Goal: Information Seeking & Learning: Learn about a topic

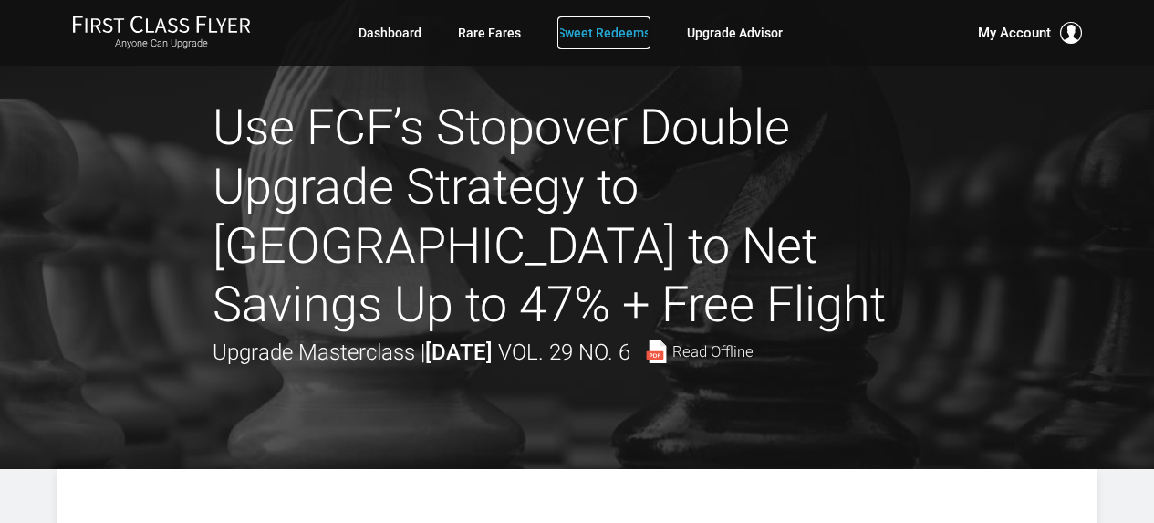
click at [581, 35] on link "Sweet Redeems" at bounding box center [604, 32] width 93 height 33
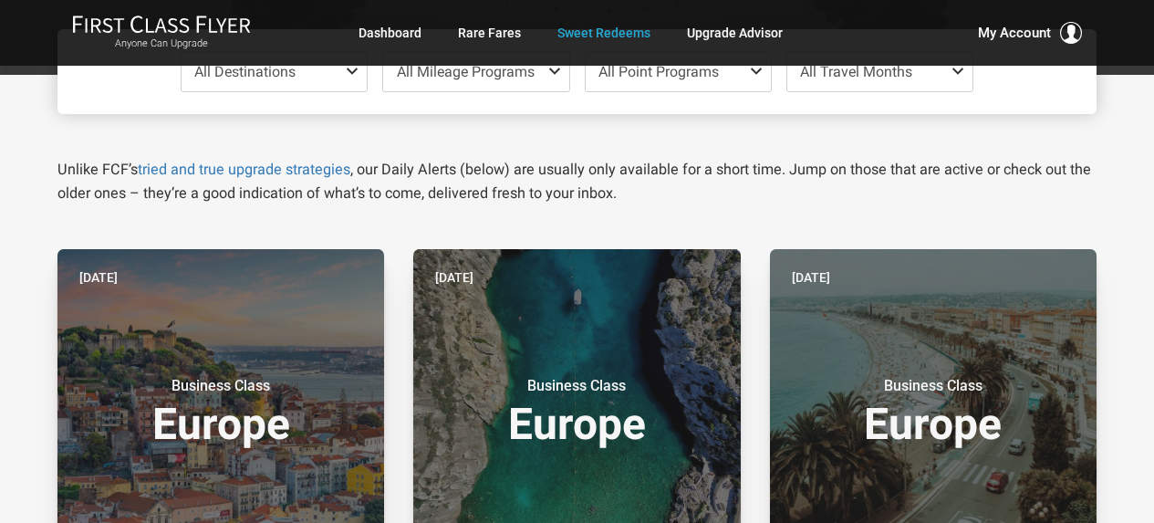
scroll to position [91, 0]
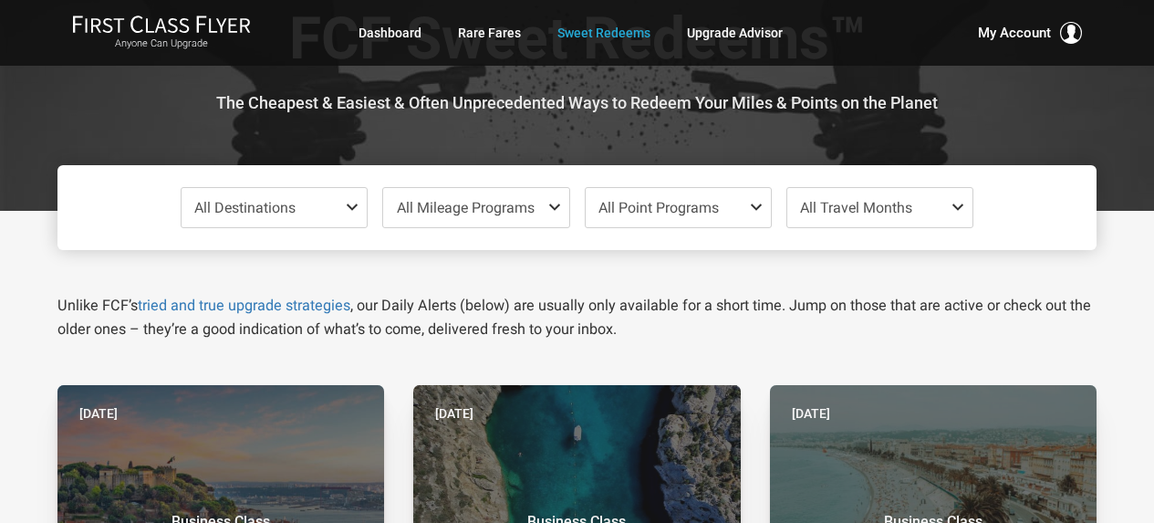
click at [489, 199] on span "All Mileage Programs" at bounding box center [466, 207] width 138 height 17
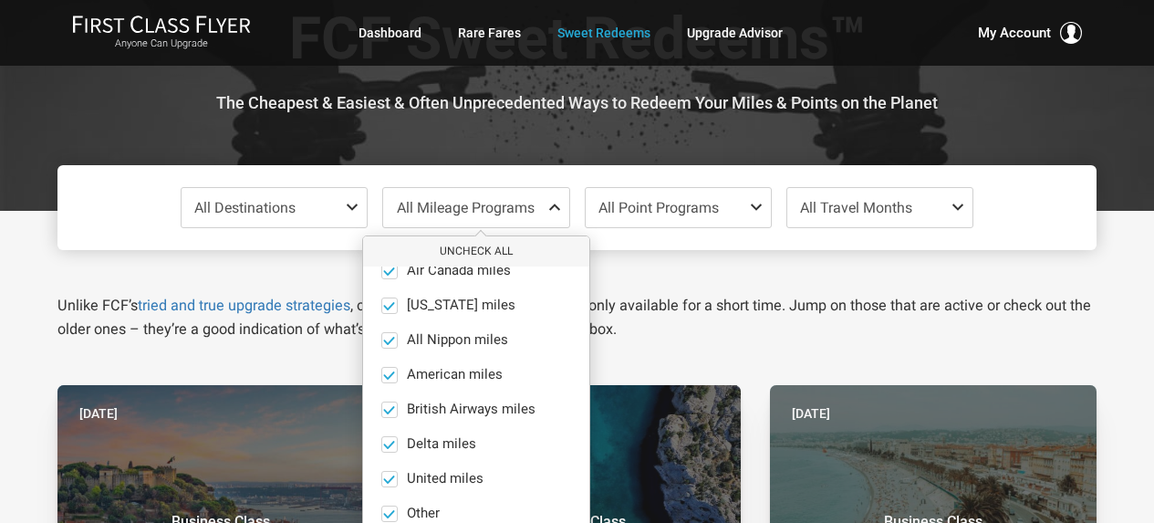
scroll to position [36, 0]
click at [698, 200] on span "All Point Programs" at bounding box center [659, 207] width 120 height 17
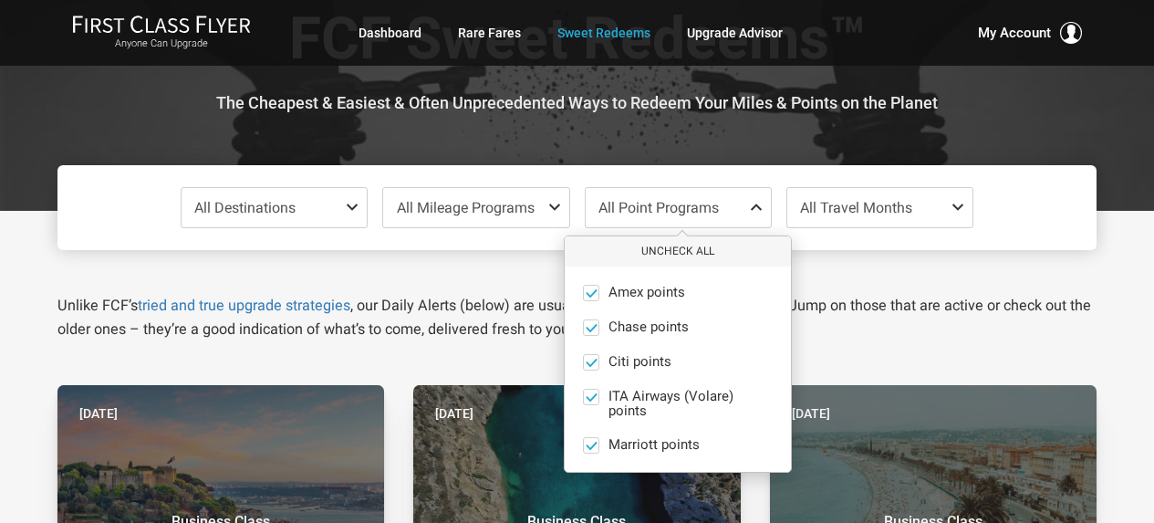
click at [860, 310] on p "Unlike FCF’s tried and true upgrade strategies , our Daily Alerts (below) are u…" at bounding box center [576, 317] width 1039 height 47
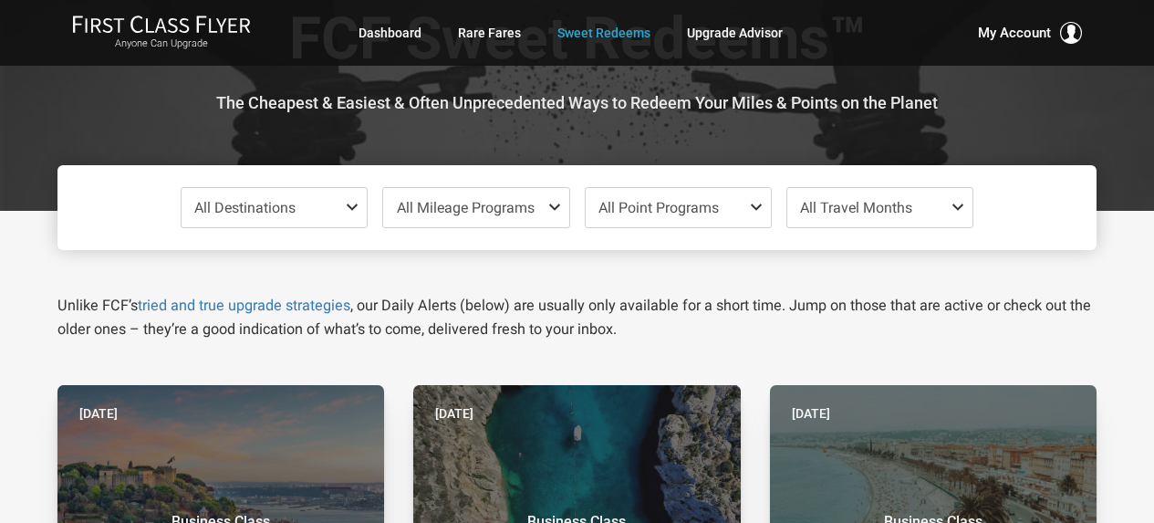
click at [917, 213] on span "All Travel Months" at bounding box center [879, 207] width 185 height 39
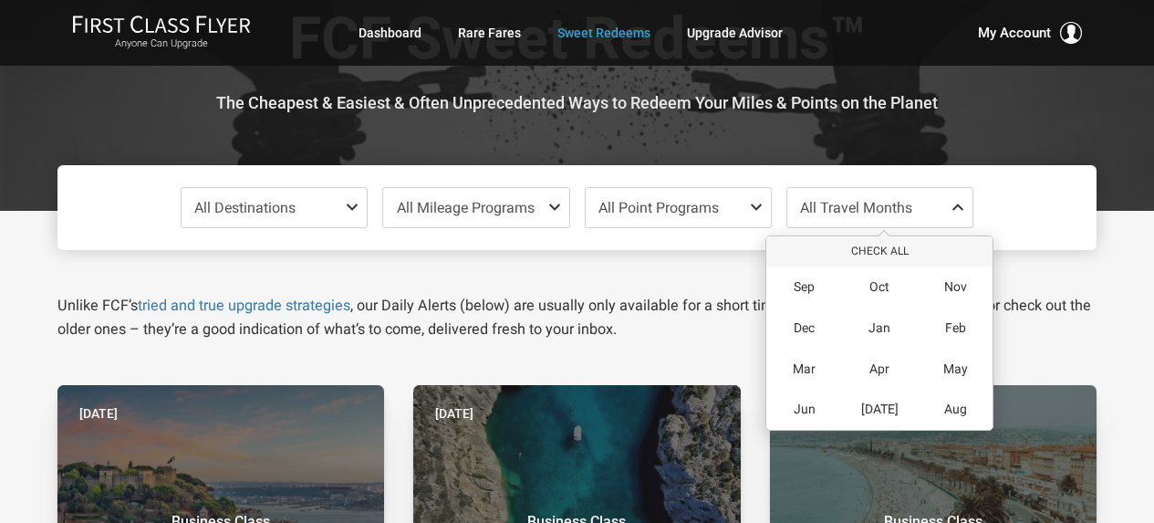
click at [284, 212] on span "All Destinations" at bounding box center [244, 207] width 101 height 17
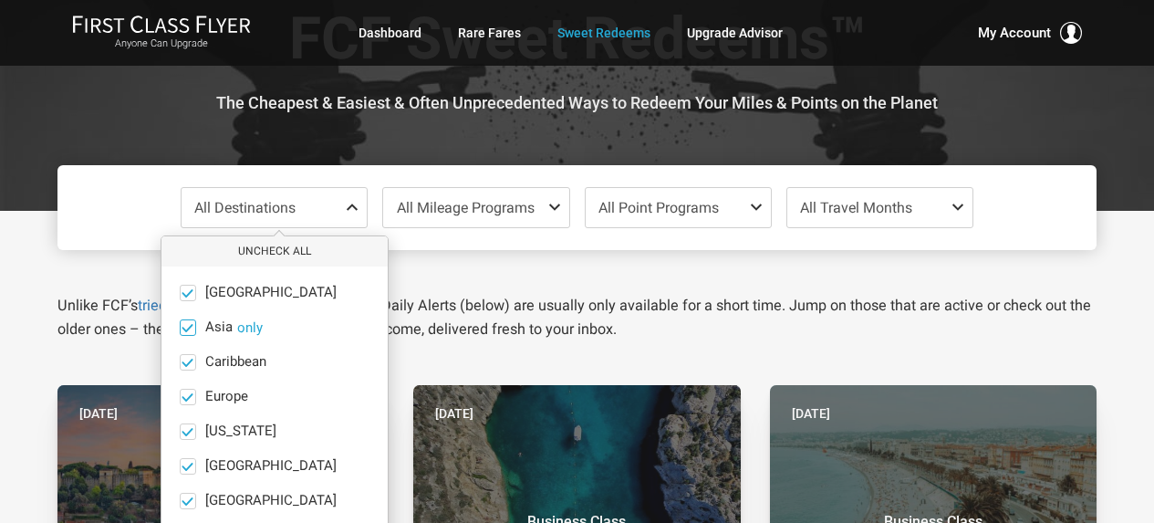
click at [252, 328] on button "only" at bounding box center [250, 327] width 26 height 16
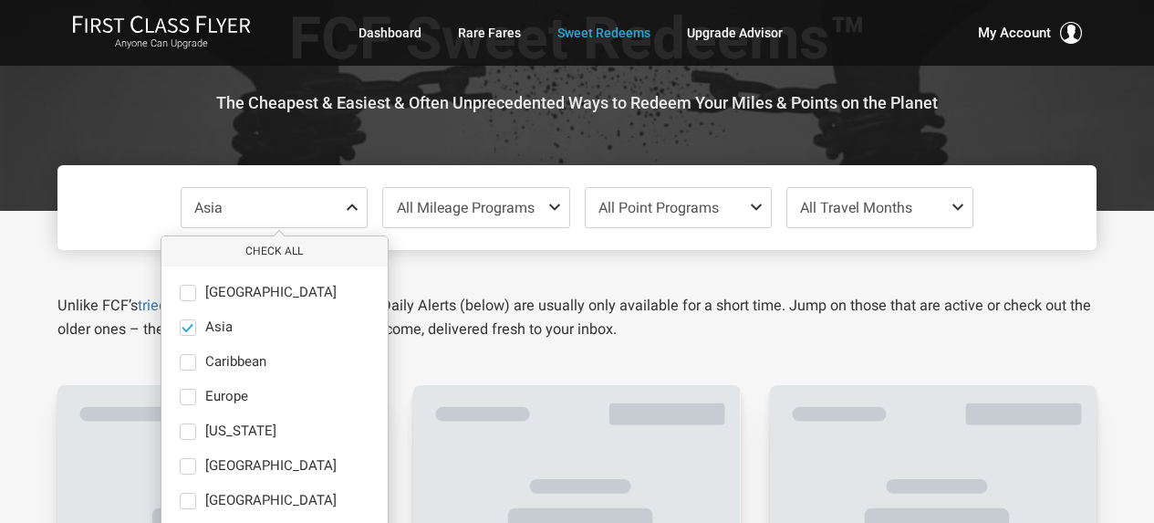
click at [540, 306] on p "Unlike FCF’s tried and true upgrade strategies , our Daily Alerts (below) are u…" at bounding box center [576, 317] width 1039 height 47
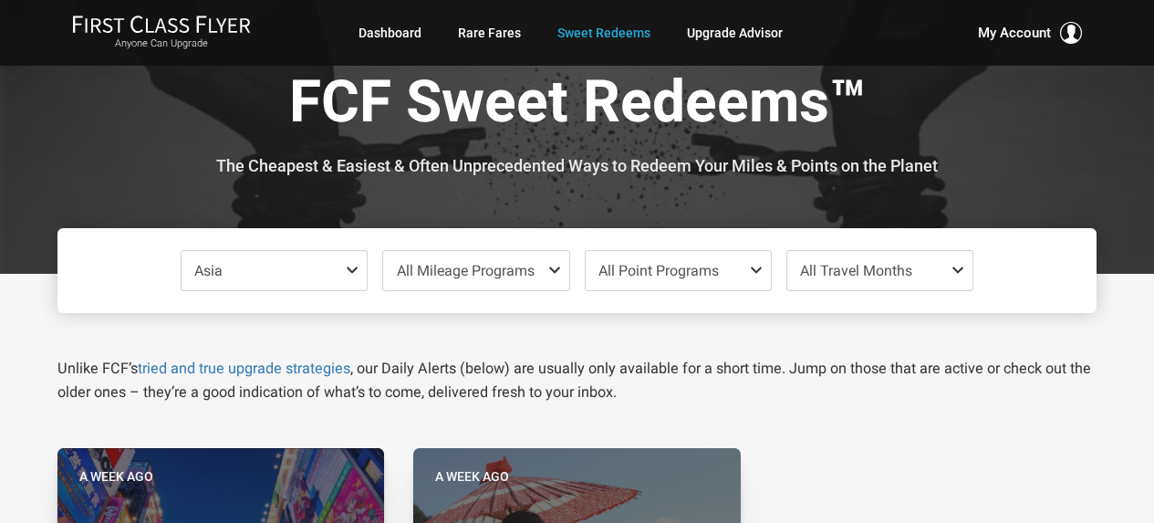
scroll to position [0, 0]
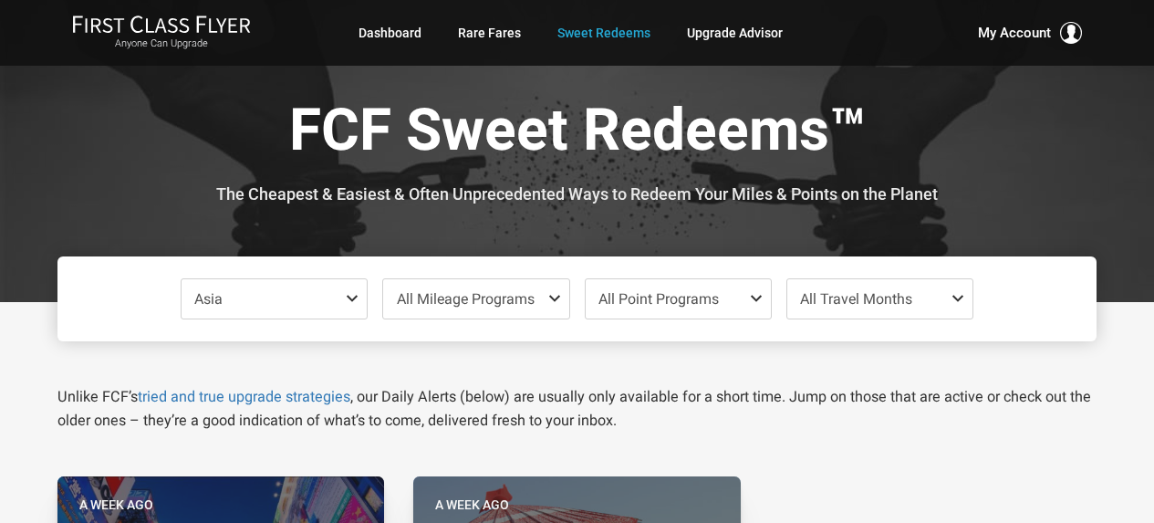
click at [338, 305] on span "Asia" at bounding box center [274, 298] width 185 height 39
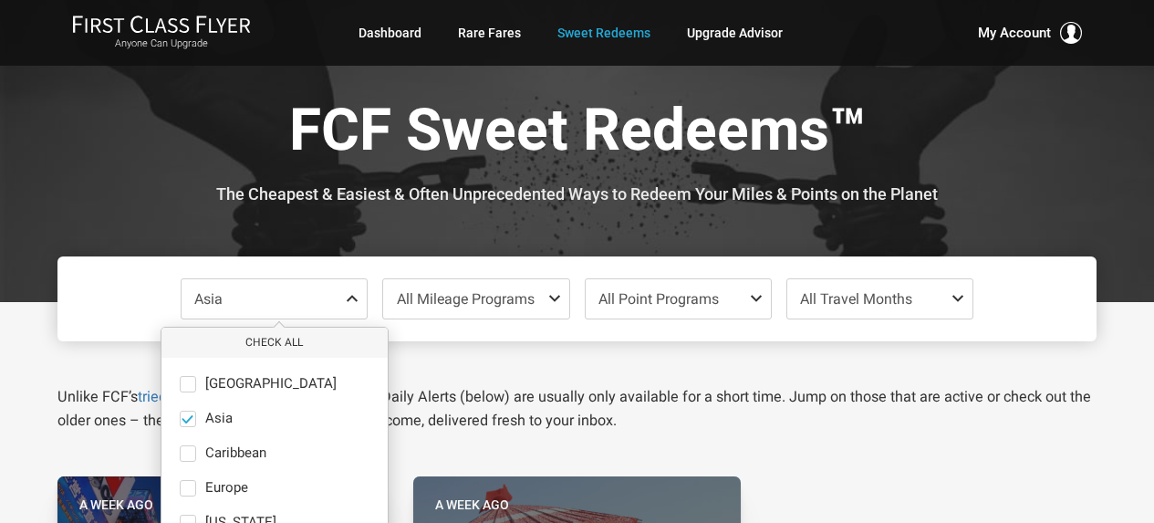
click at [480, 353] on div "Unlike FCF’s tried and true upgrade strategies , our Daily Alerts (below) are u…" at bounding box center [577, 386] width 1067 height 91
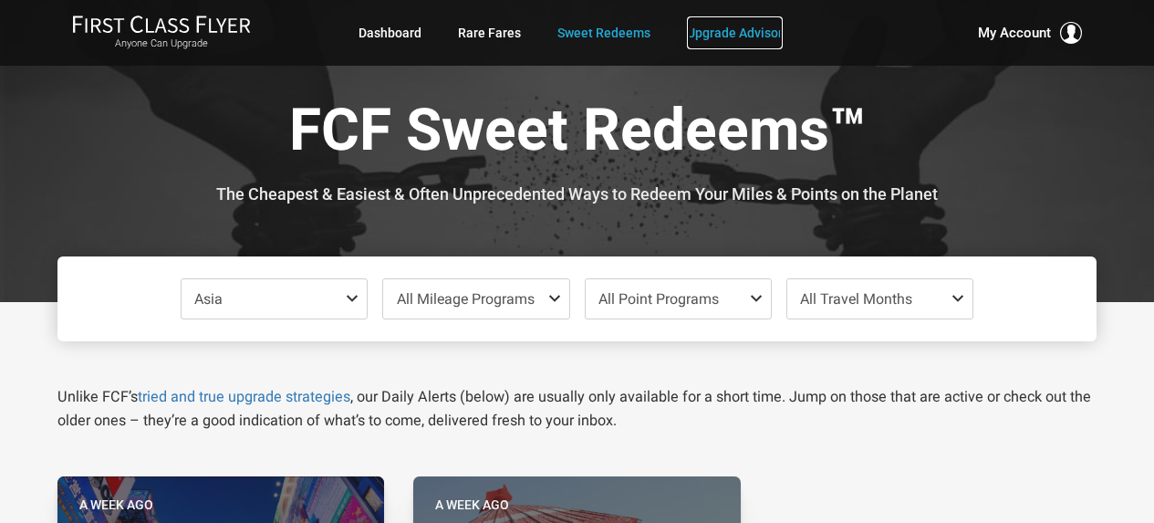
click at [727, 36] on link "Upgrade Advisor" at bounding box center [735, 32] width 96 height 33
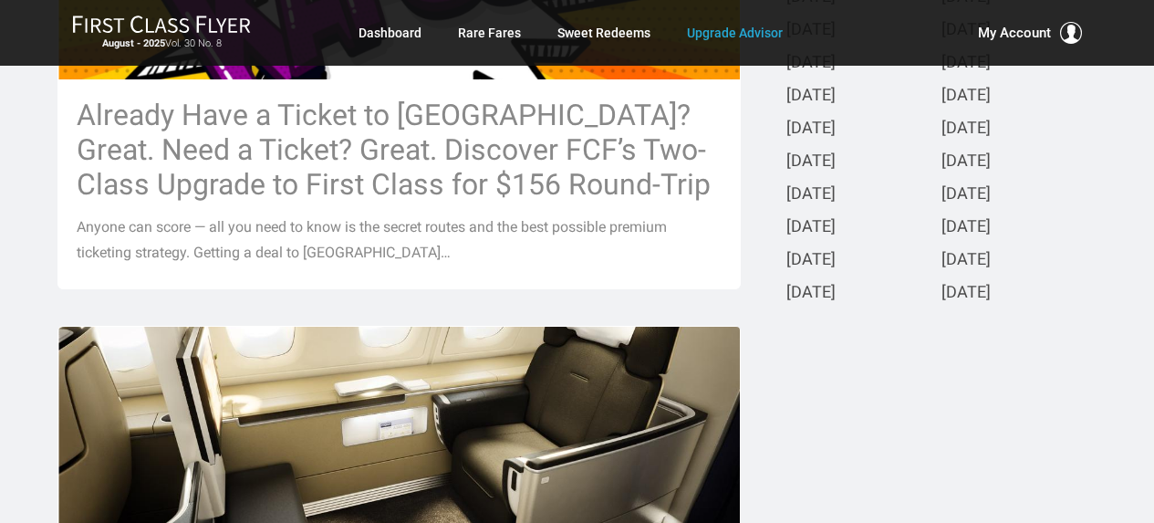
scroll to position [639, 0]
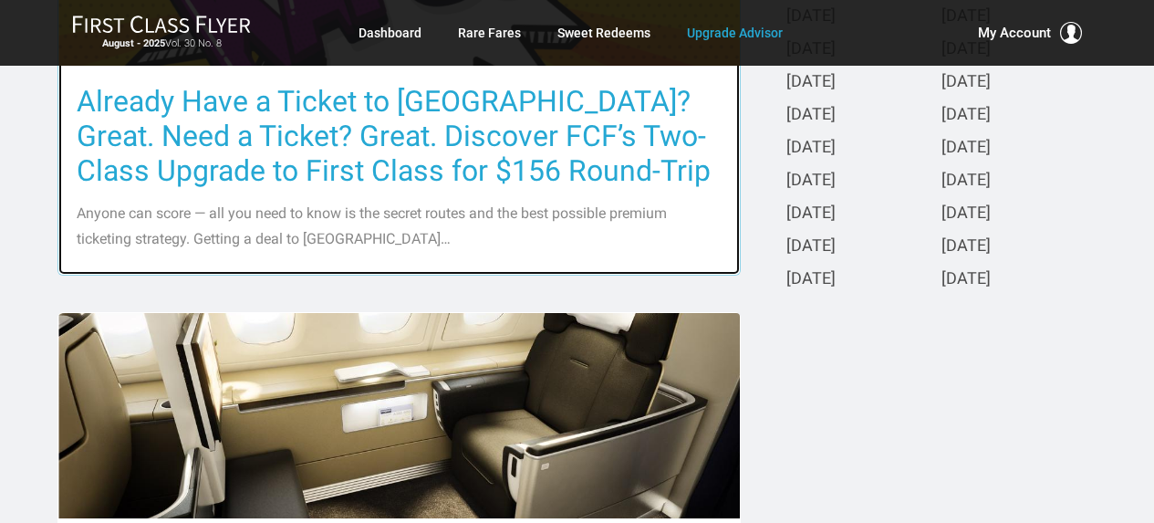
click at [556, 134] on h3 "Already Have a Ticket to [GEOGRAPHIC_DATA]? Great. Need a Ticket? Great. Discov…" at bounding box center [399, 136] width 645 height 104
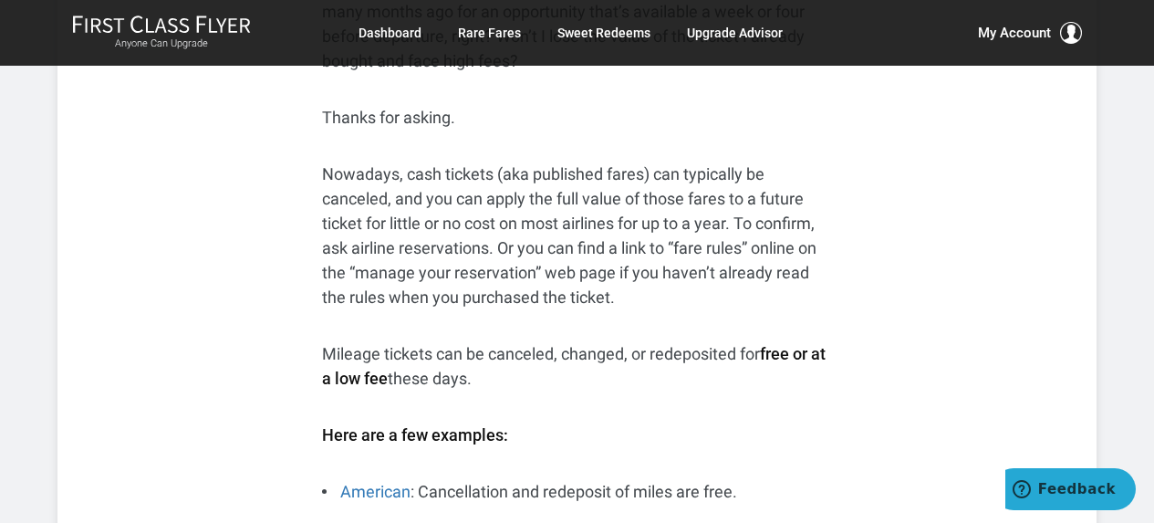
scroll to position [9399, 0]
